Goal: Check status: Check status

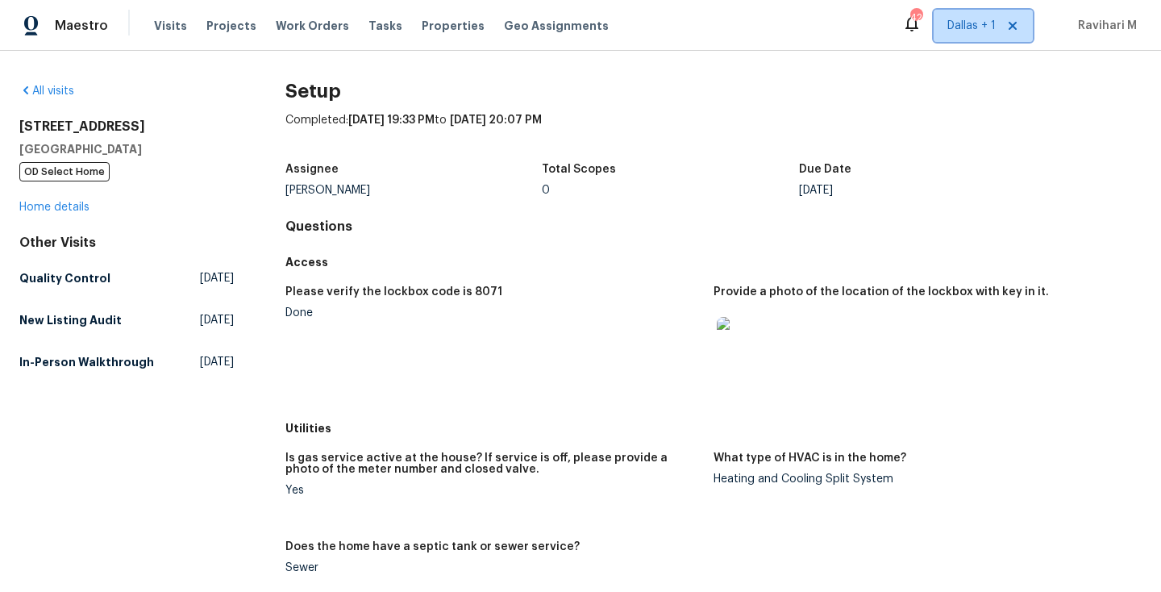
click at [957, 10] on span "Dallas + 1" at bounding box center [983, 26] width 99 height 32
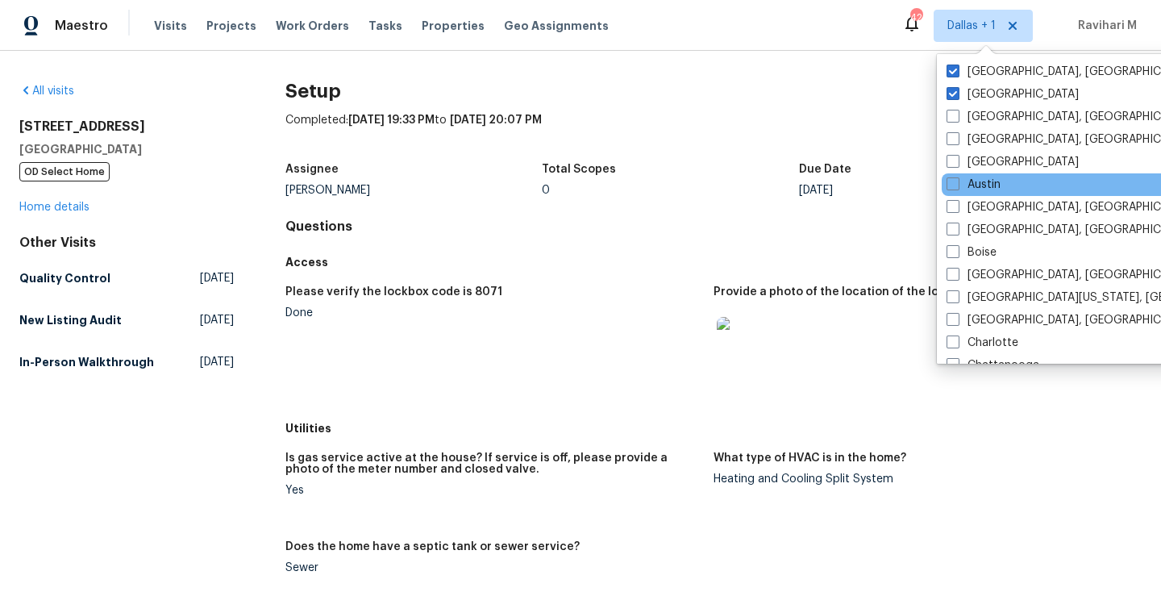
click at [956, 175] on div "Austin" at bounding box center [1104, 184] width 325 height 23
click at [954, 179] on span at bounding box center [953, 183] width 13 height 13
click at [954, 179] on input "Austin" at bounding box center [952, 182] width 10 height 10
checkbox input "true"
click at [169, 29] on span "Visits" at bounding box center [170, 26] width 33 height 16
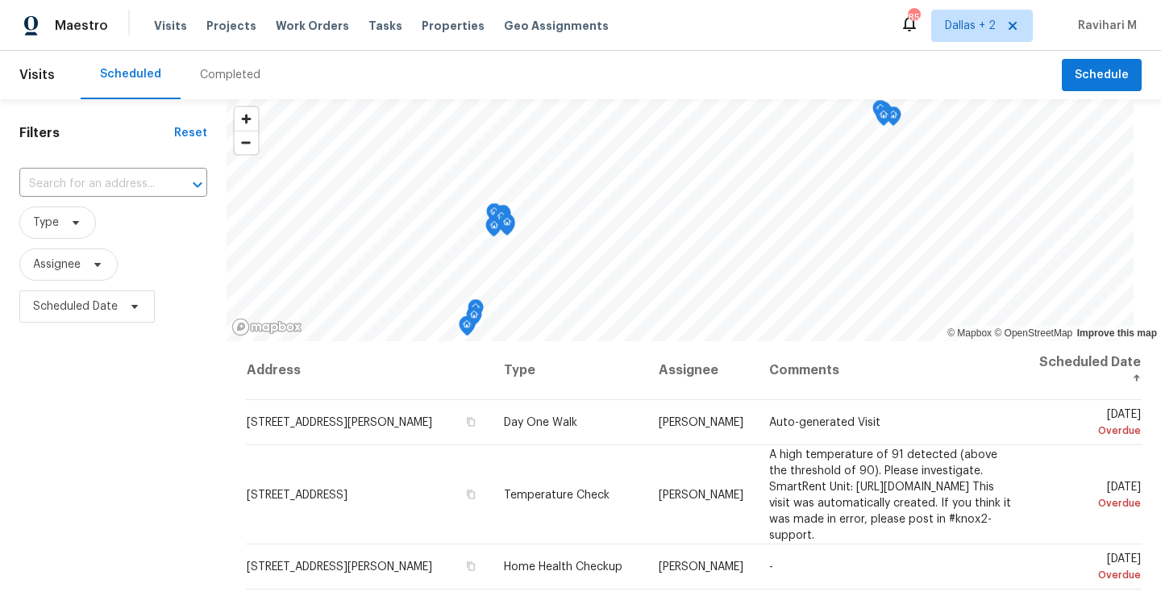
click at [218, 82] on div "Completed" at bounding box center [230, 75] width 60 height 16
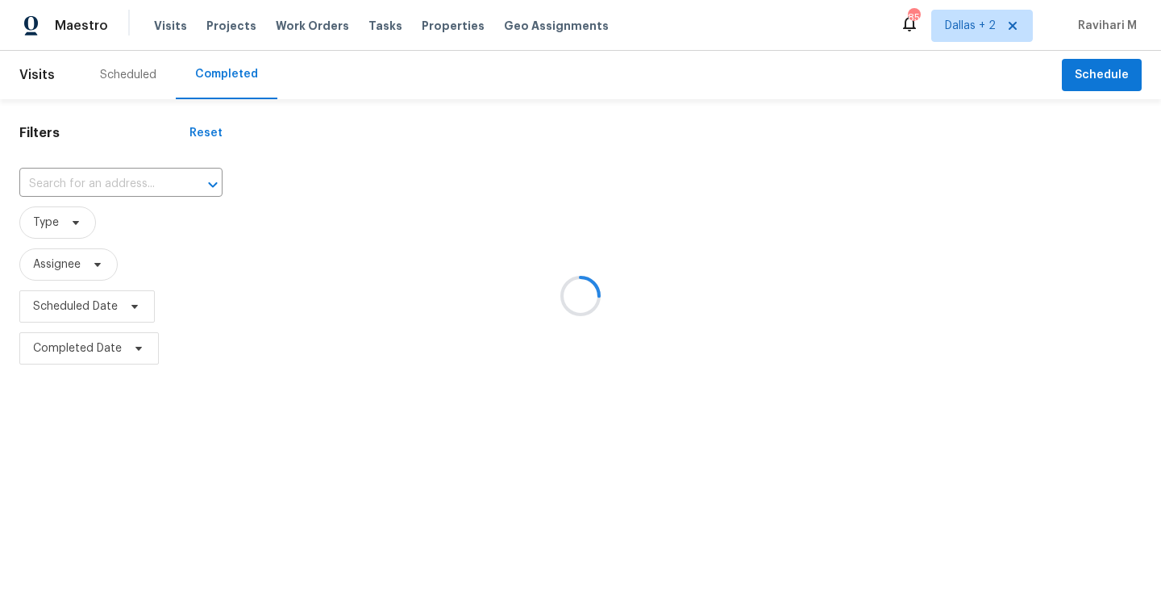
click at [85, 177] on input "text" at bounding box center [98, 184] width 158 height 25
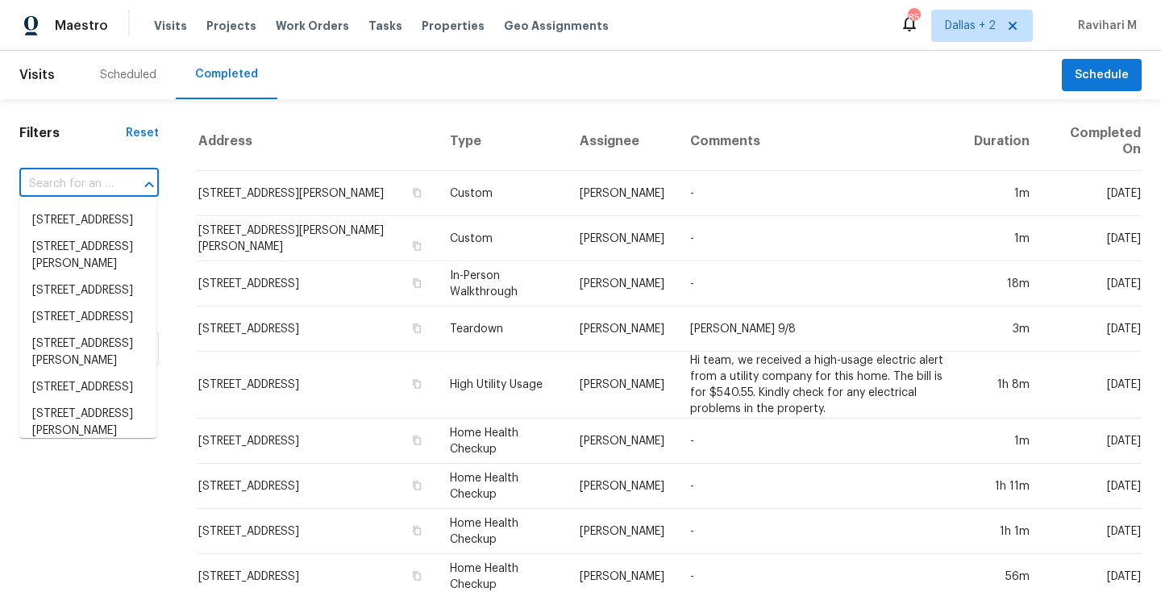
paste input "[STREET_ADDRESS]"
type input "[STREET_ADDRESS]"
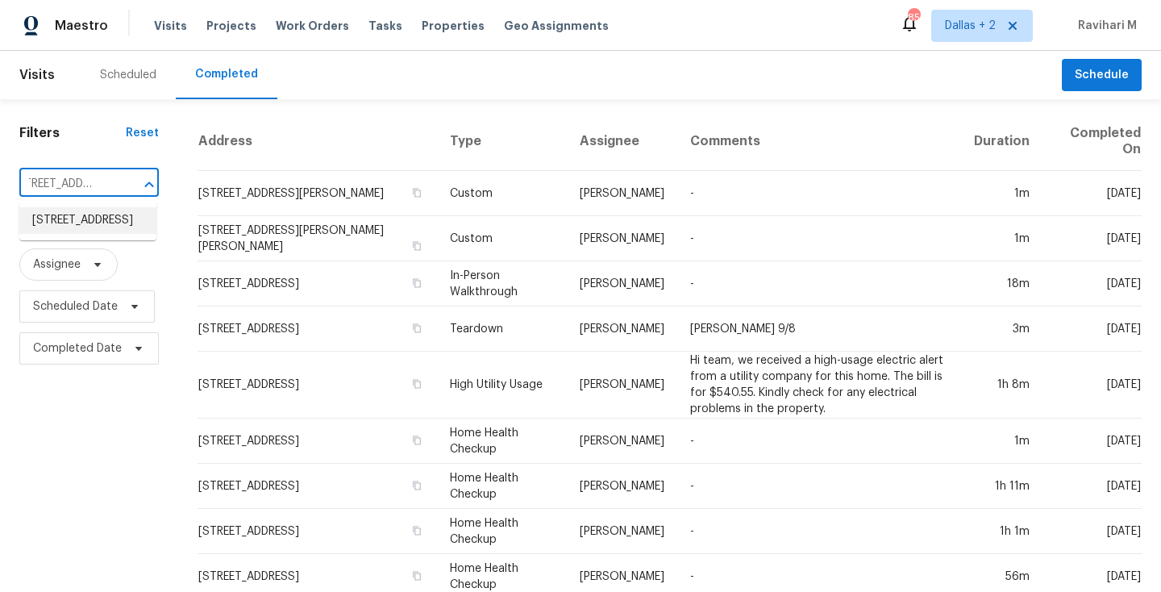
click at [81, 218] on li "[STREET_ADDRESS]" at bounding box center [87, 220] width 137 height 27
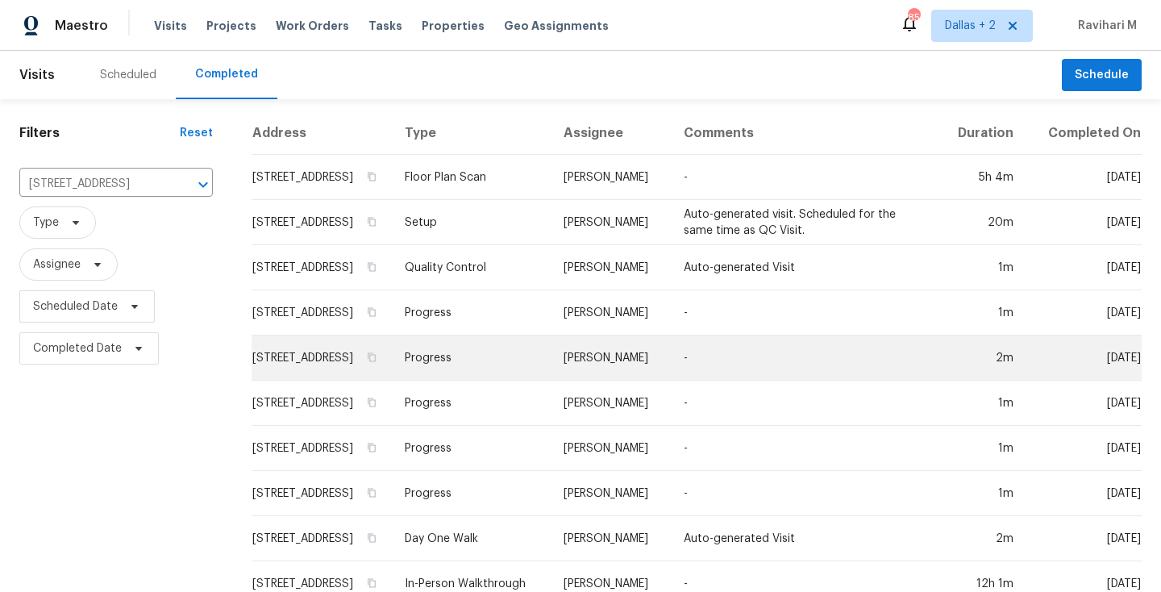
scroll to position [56, 0]
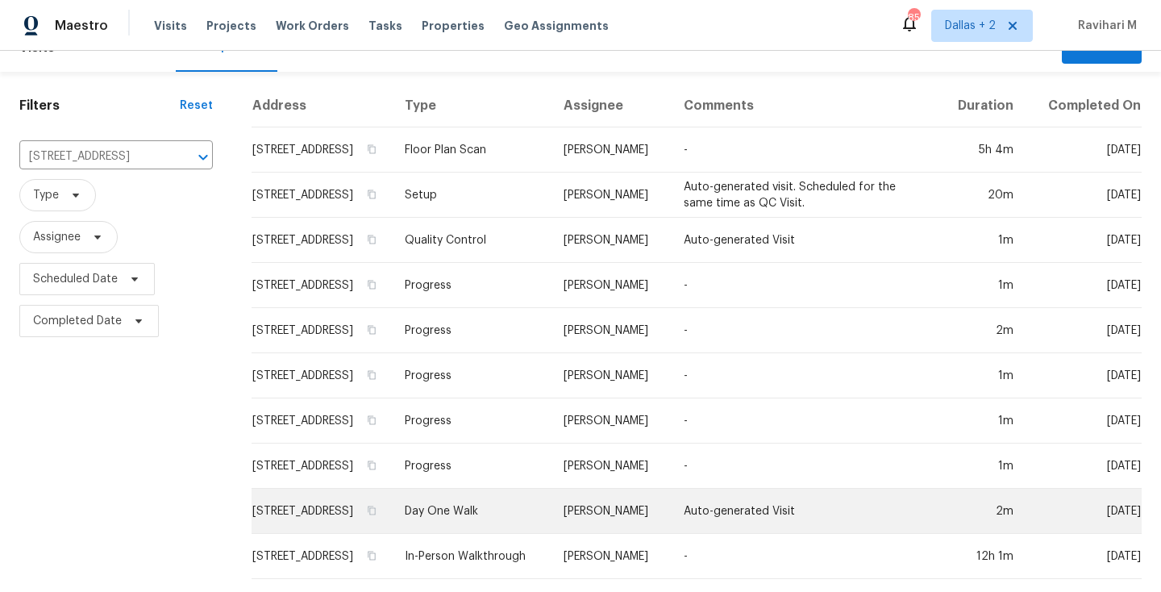
click at [582, 502] on td "[PERSON_NAME]" at bounding box center [611, 511] width 120 height 45
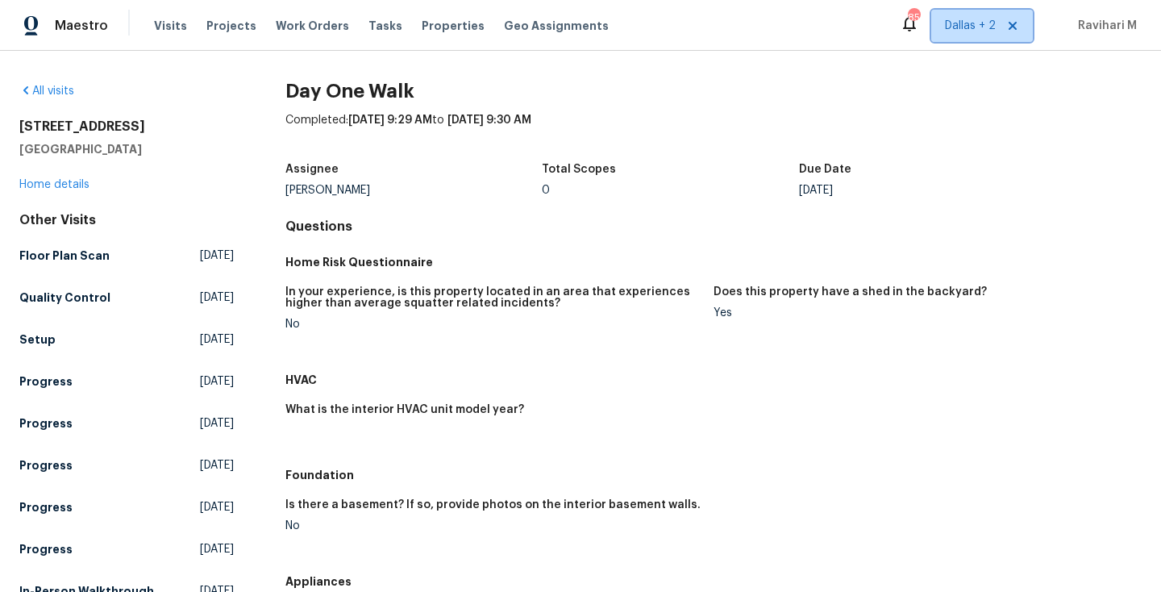
click at [952, 27] on span "Dallas + 2" at bounding box center [970, 26] width 51 height 16
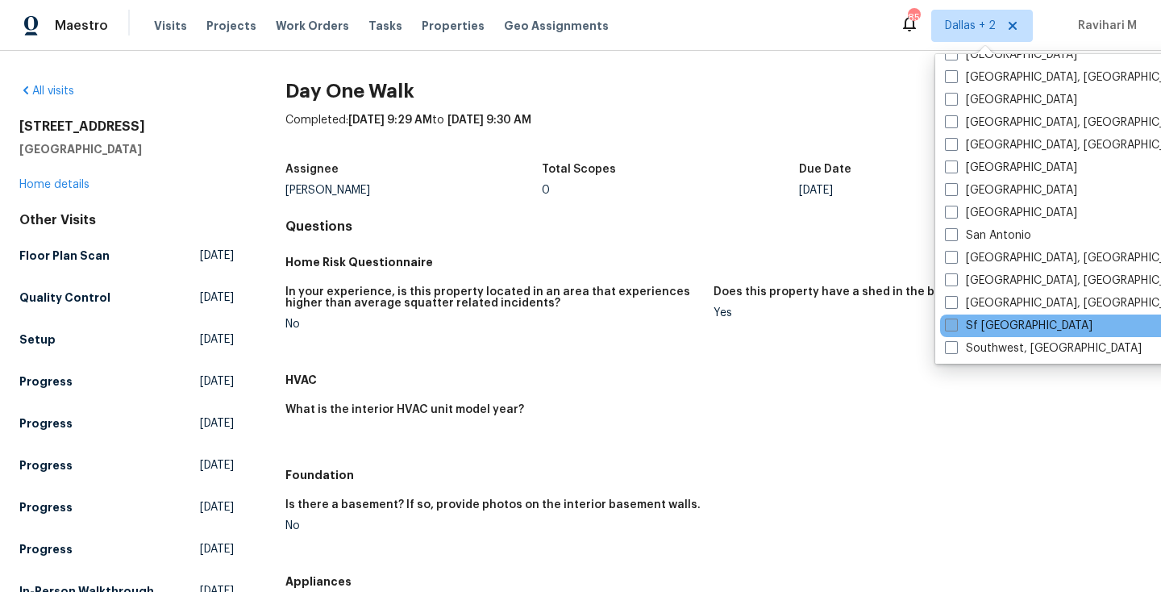
scroll to position [1081, 0]
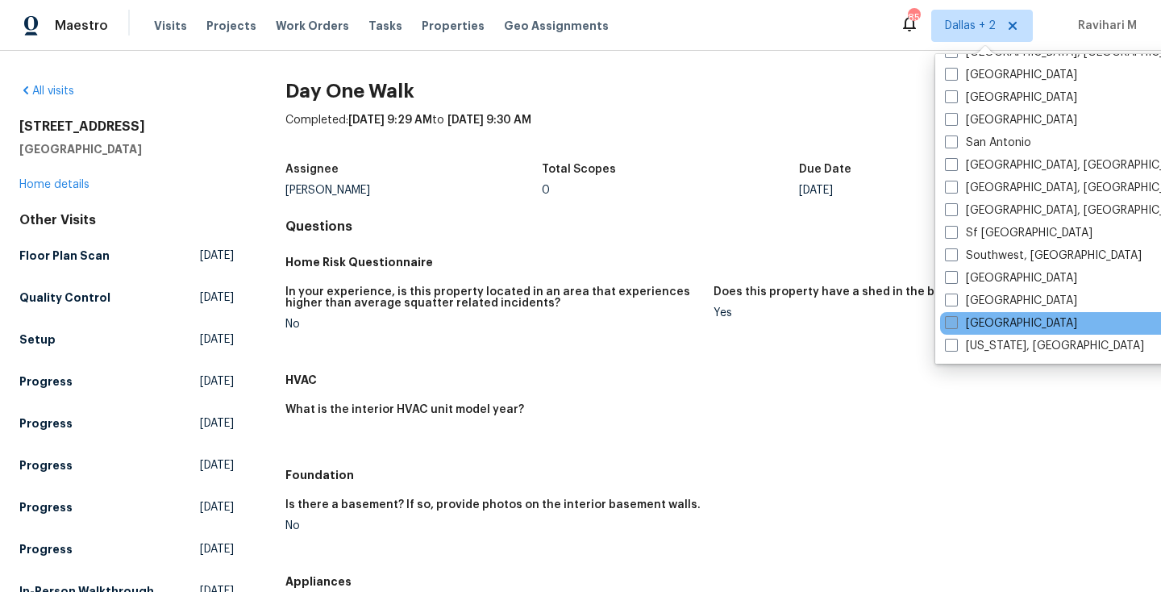
click at [950, 319] on span at bounding box center [951, 322] width 13 height 13
click at [950, 319] on input "[GEOGRAPHIC_DATA]" at bounding box center [950, 320] width 10 height 10
checkbox input "true"
click at [172, 23] on span "Visits" at bounding box center [170, 26] width 33 height 16
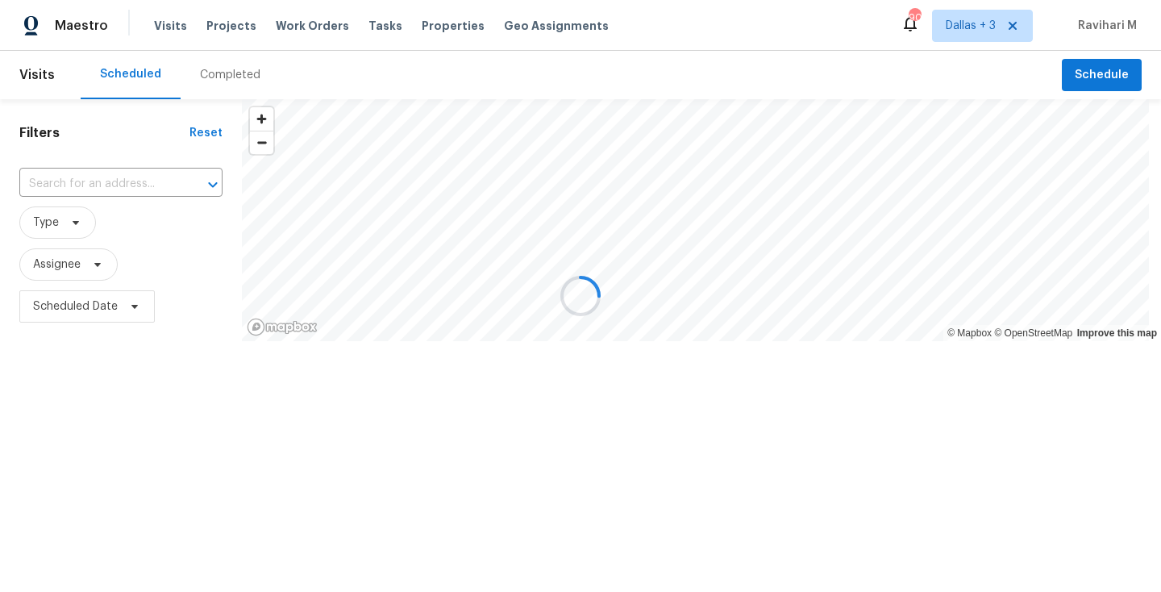
click at [216, 80] on div at bounding box center [580, 296] width 1161 height 592
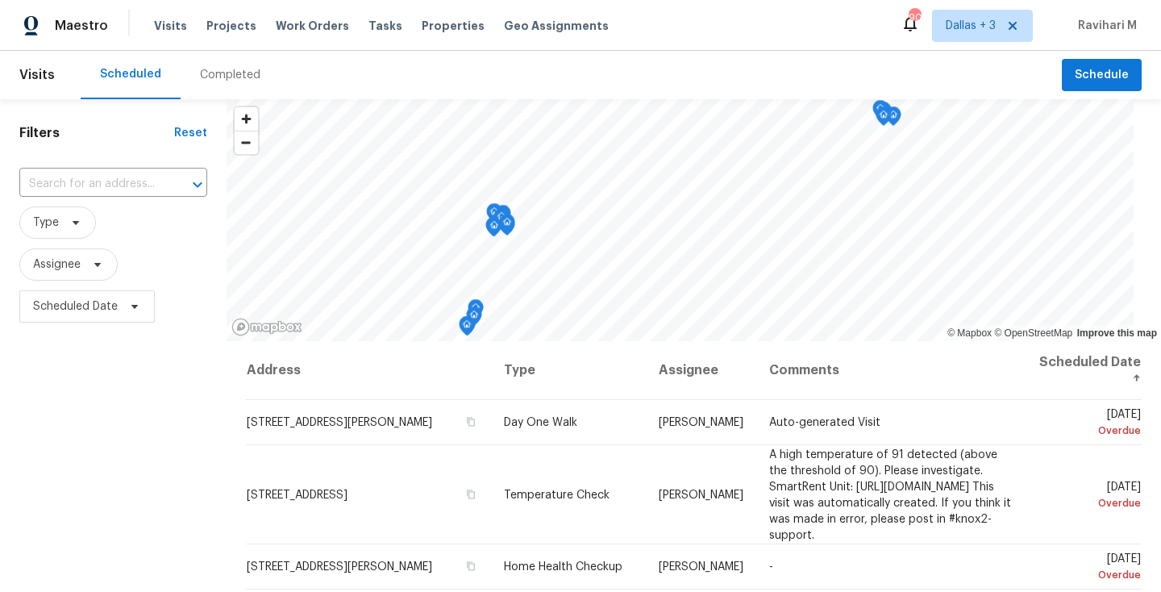
click at [216, 80] on div "Completed" at bounding box center [230, 75] width 60 height 16
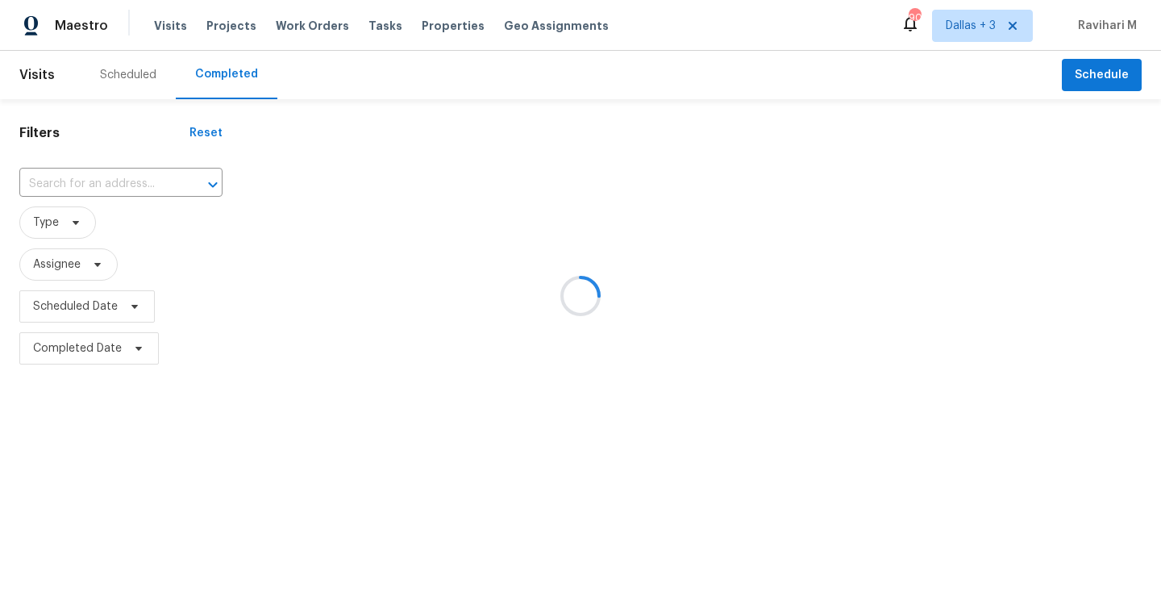
click at [216, 80] on div at bounding box center [580, 296] width 1161 height 592
click at [73, 183] on div at bounding box center [580, 296] width 1161 height 592
click at [73, 183] on input "text" at bounding box center [98, 184] width 158 height 25
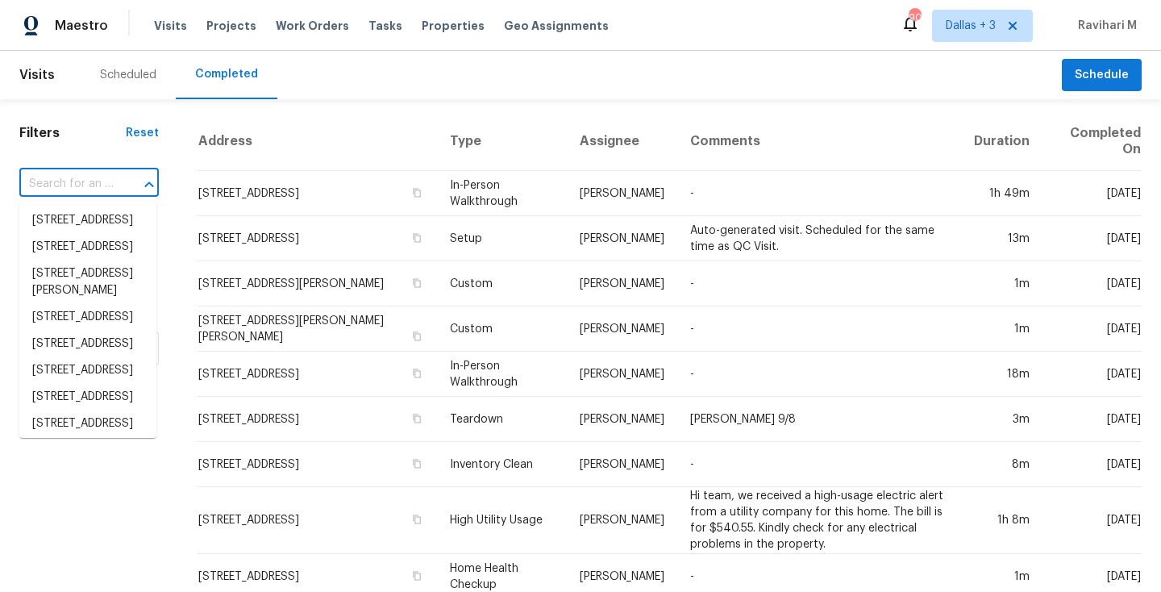
click at [73, 183] on input "text" at bounding box center [66, 184] width 94 height 25
paste input "[STREET_ADDRESS]"
type input "[STREET_ADDRESS]"
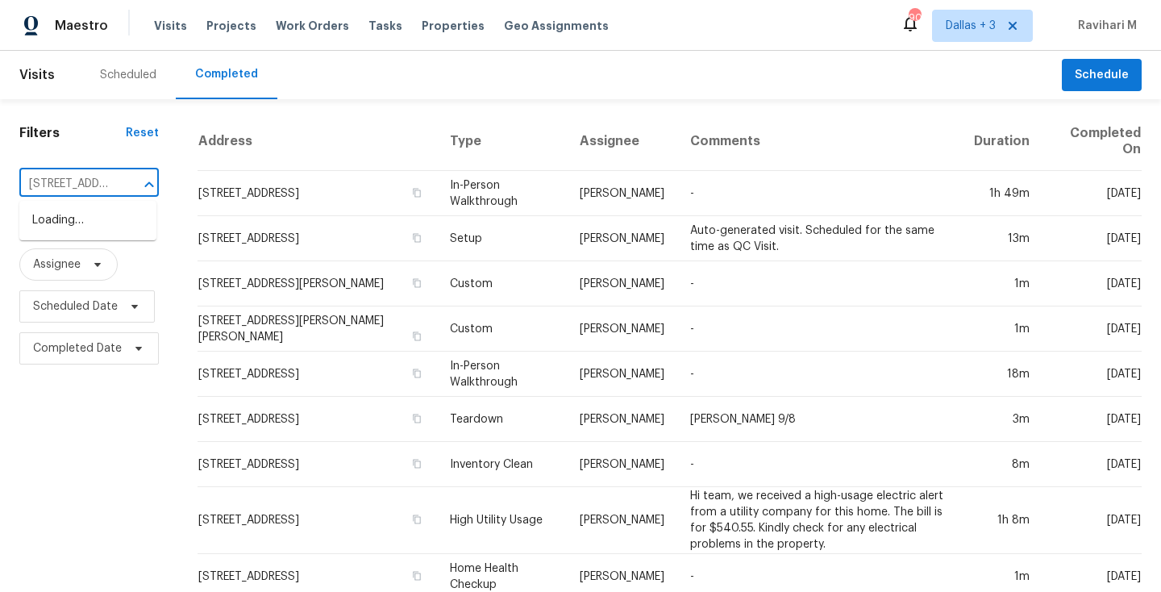
scroll to position [0, 144]
click at [67, 216] on li "[STREET_ADDRESS]" at bounding box center [87, 220] width 137 height 27
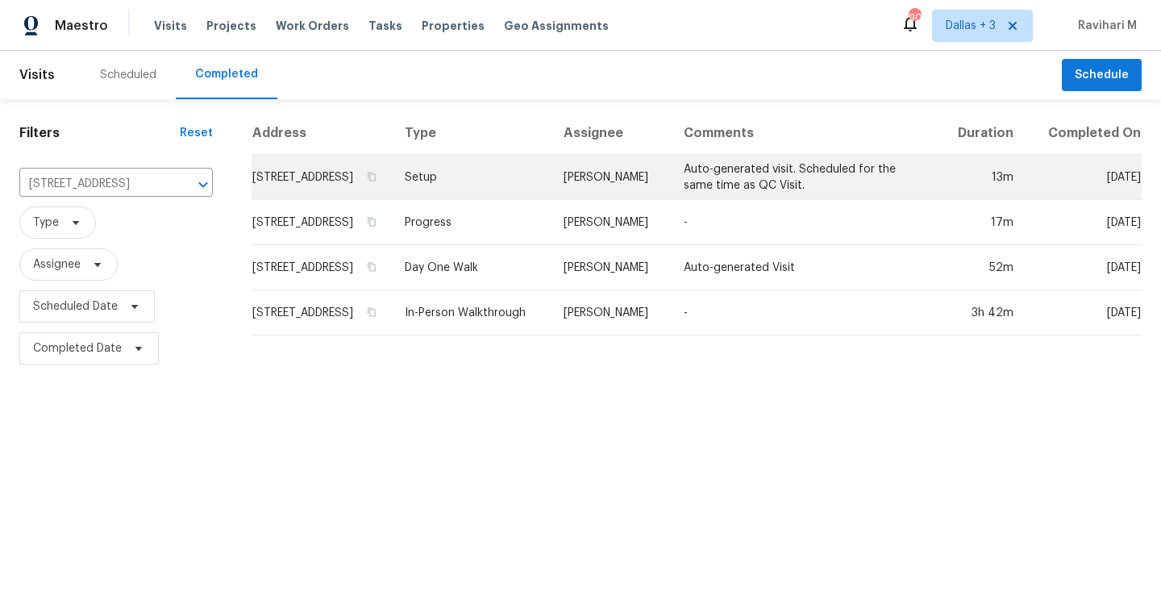
click at [547, 197] on td "Setup" at bounding box center [472, 177] width 160 height 45
